Goal: Go to known website: Go to known website

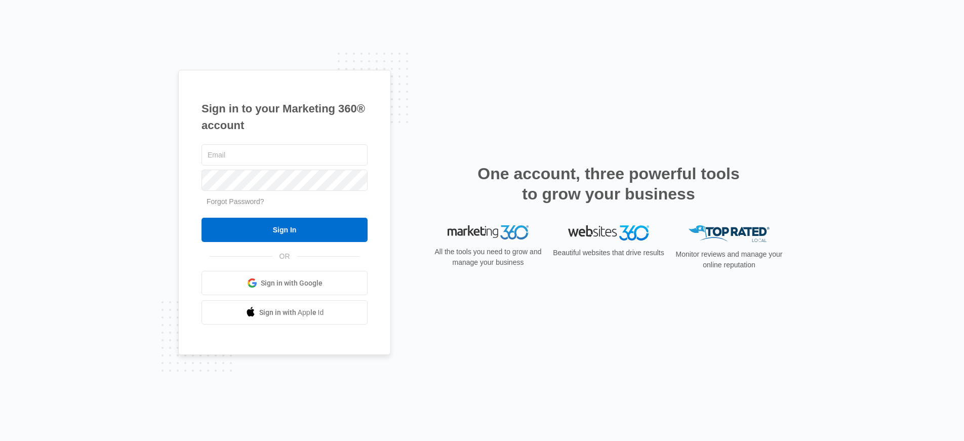
type input "[PERSON_NAME][EMAIL_ADDRESS][PERSON_NAME][DOMAIN_NAME]"
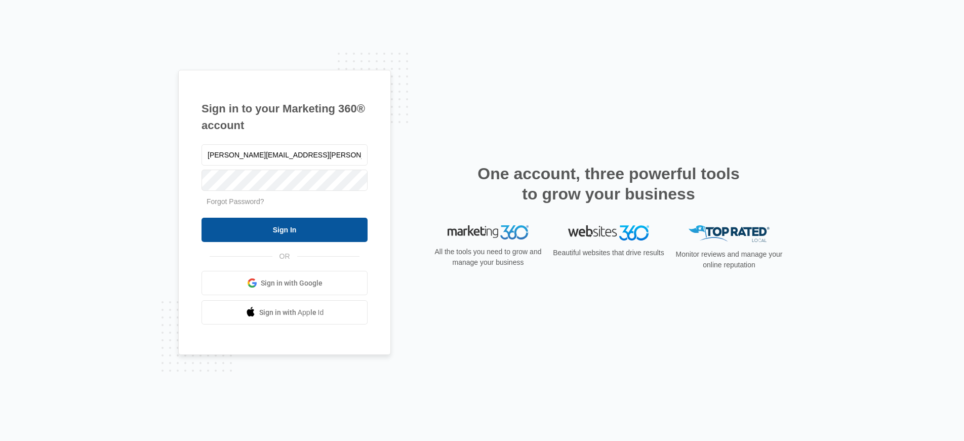
click at [262, 228] on input "Sign In" at bounding box center [285, 230] width 166 height 24
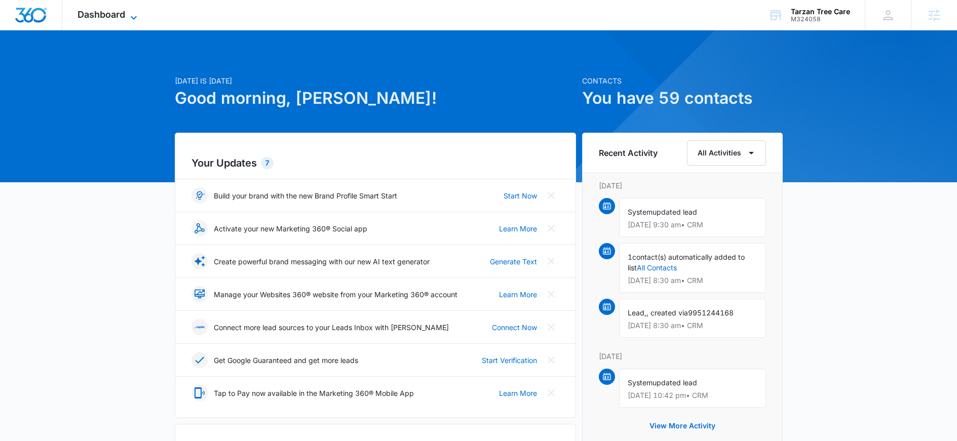
click at [105, 15] on span "Dashboard" at bounding box center [102, 14] width 48 height 11
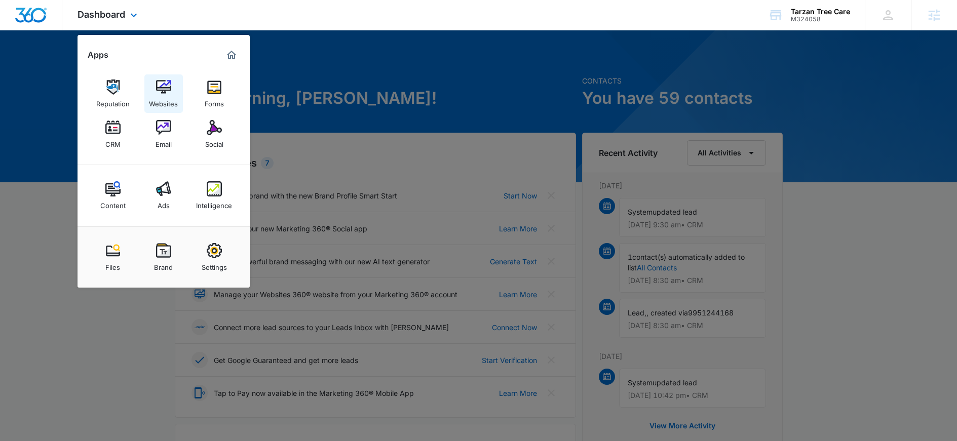
click at [161, 88] on img at bounding box center [163, 87] width 15 height 15
